Goal: Check status: Check status

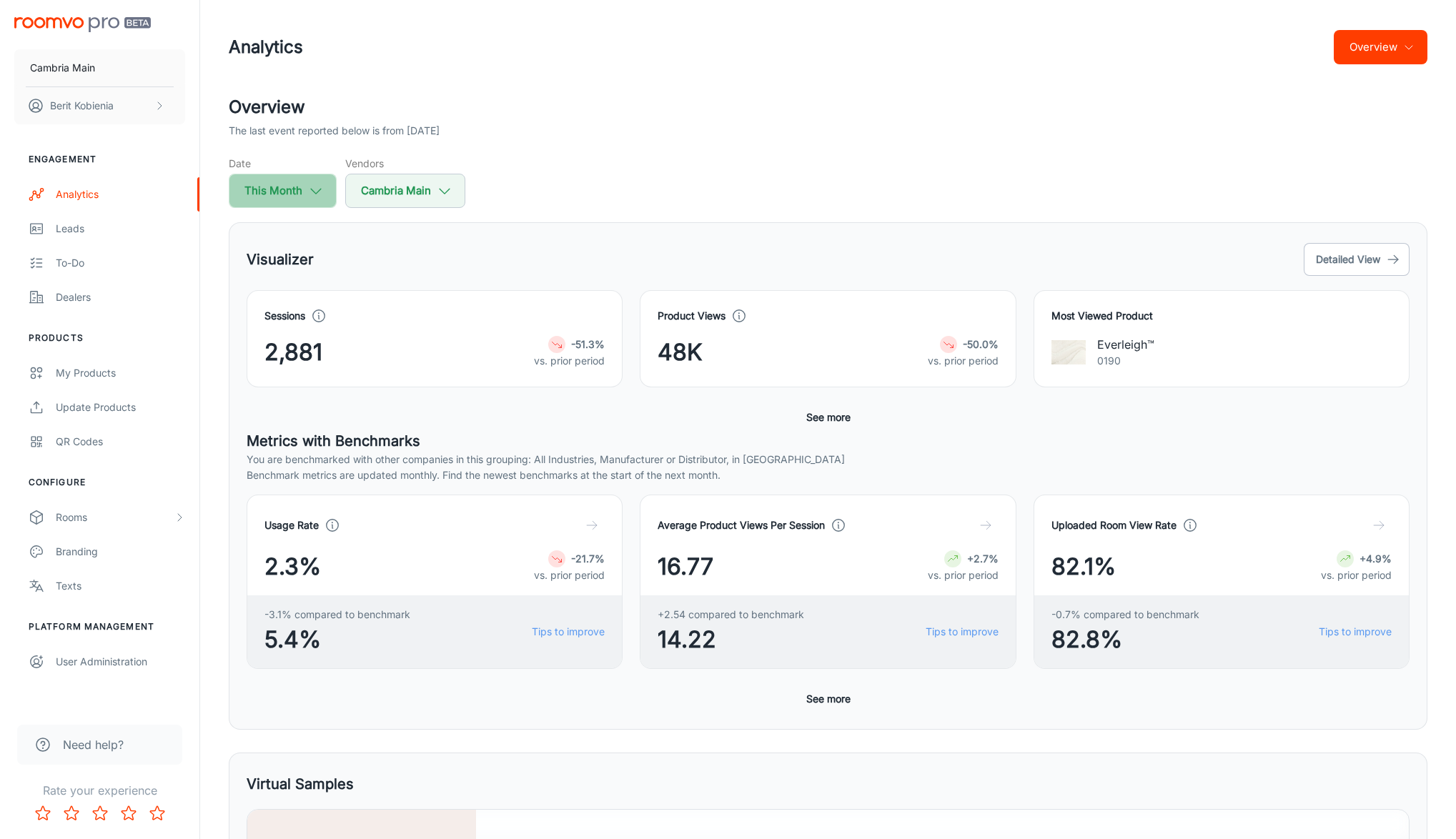
click at [323, 201] on button "This Month" at bounding box center [282, 190] width 108 height 34
select select "8"
select select "2025"
select select "8"
select select "2025"
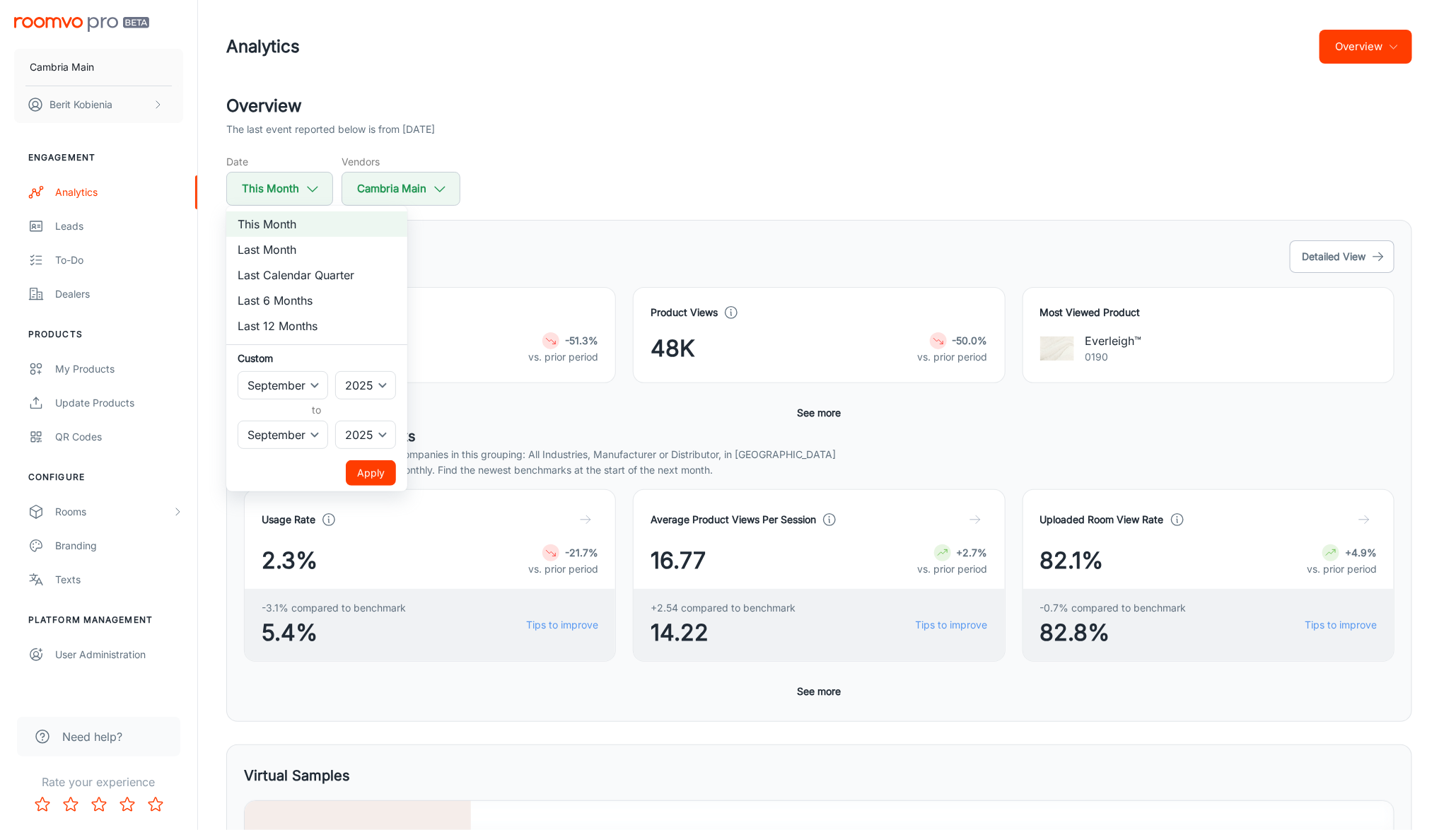
click at [288, 253] on li "Last Month" at bounding box center [317, 249] width 181 height 25
select select "7"
click at [361, 469] on button "Apply" at bounding box center [370, 473] width 50 height 25
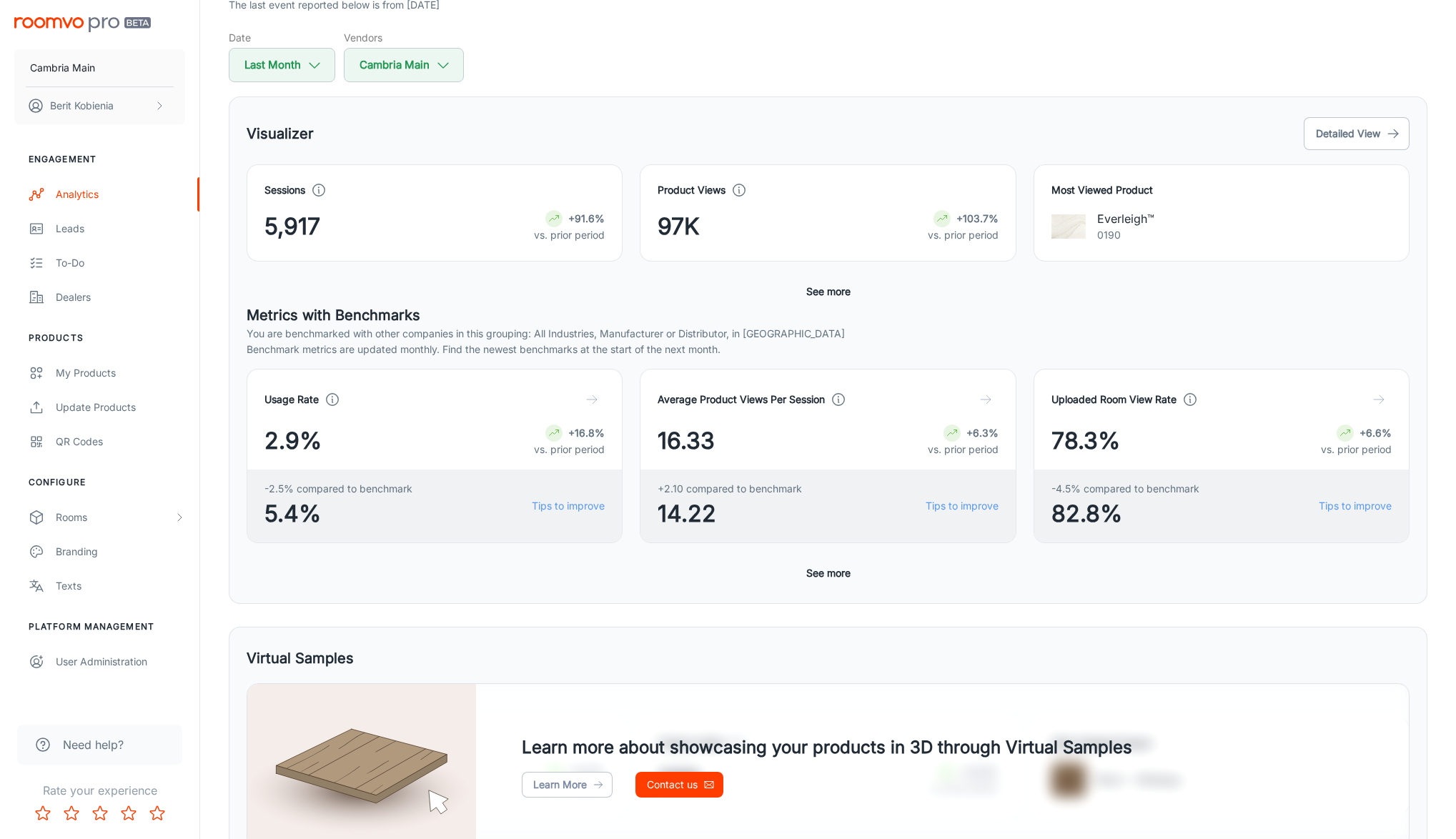
scroll to position [388, 0]
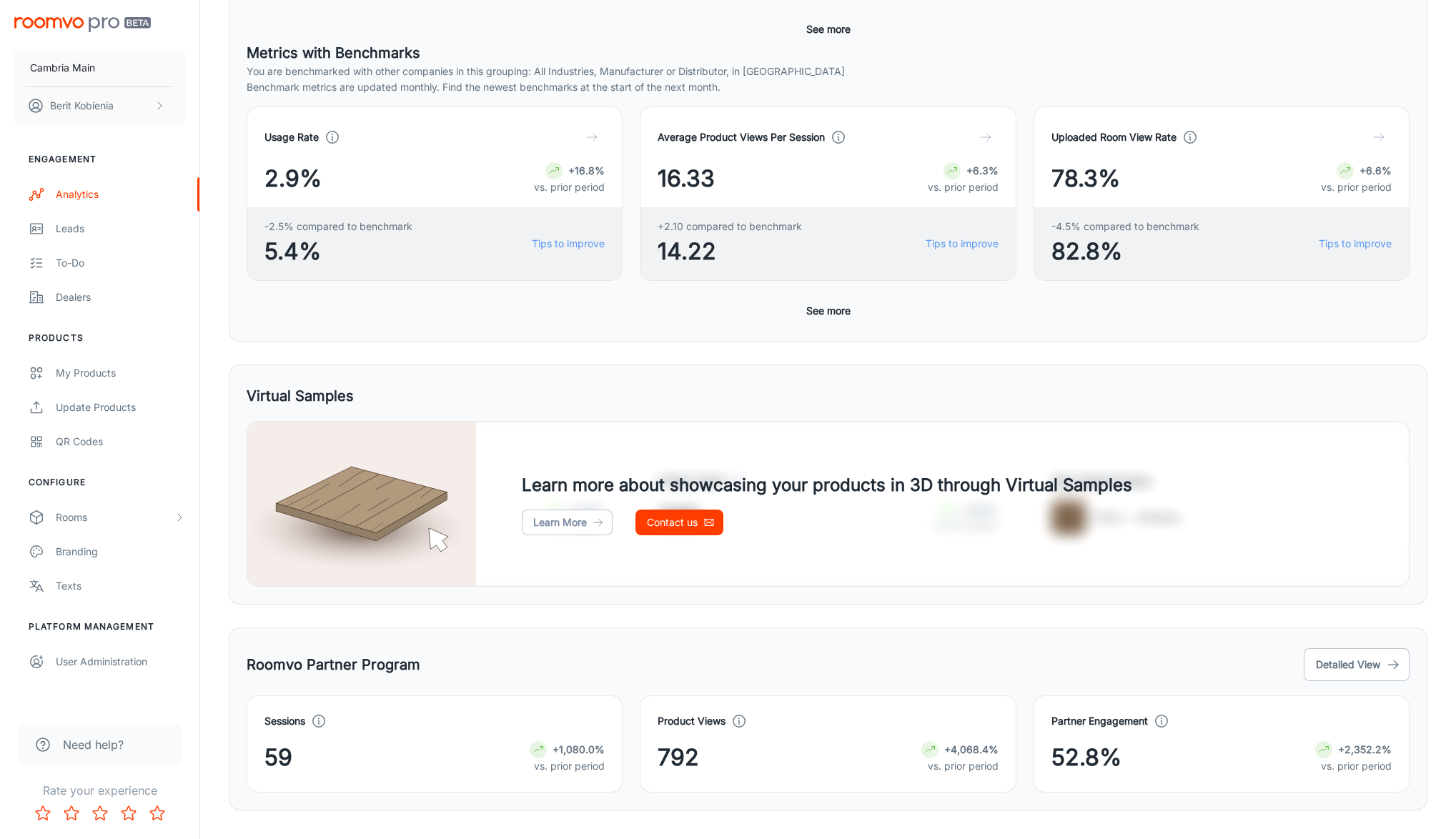
click at [815, 309] on button "See more" at bounding box center [829, 311] width 56 height 26
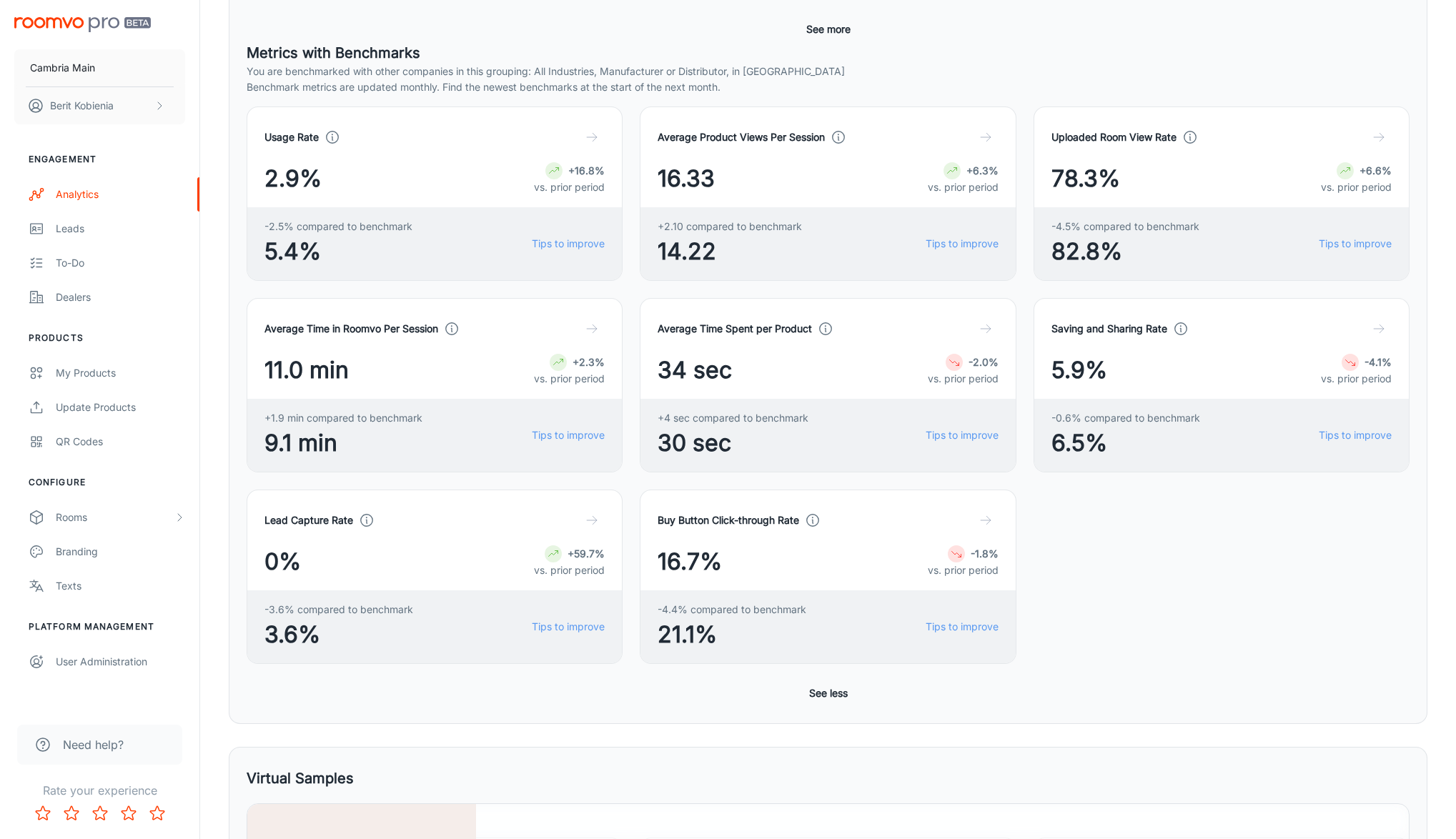
scroll to position [568, 0]
